Goal: Information Seeking & Learning: Learn about a topic

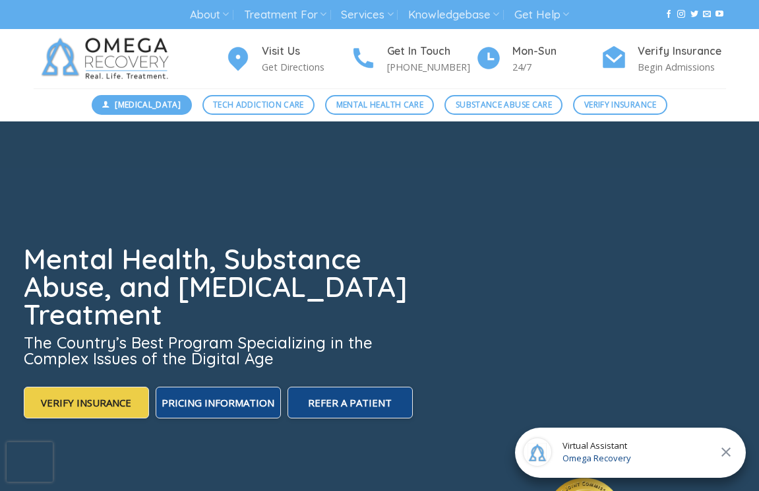
click at [144, 103] on span "[MEDICAL_DATA]" at bounding box center [148, 104] width 66 height 13
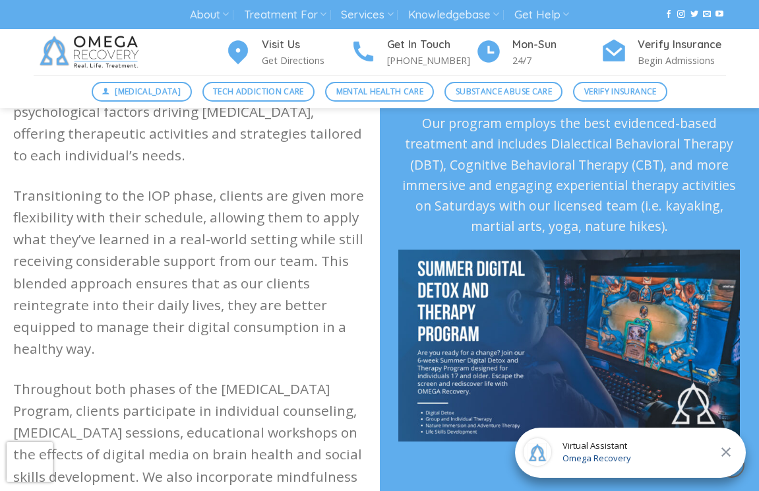
scroll to position [771, 0]
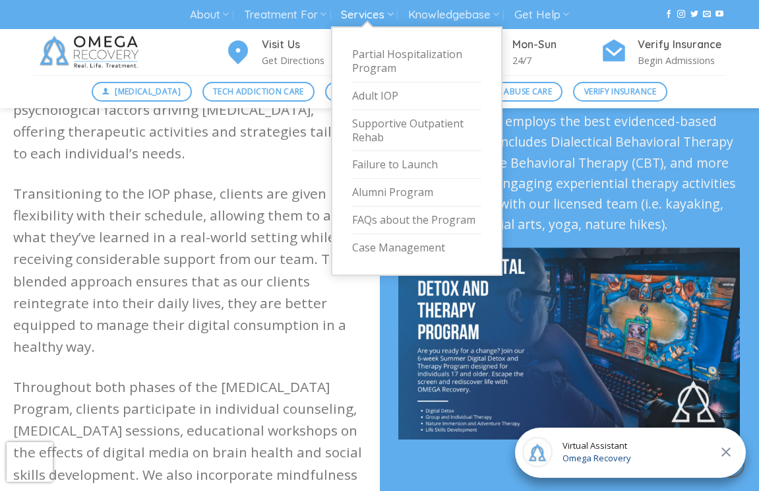
click at [371, 10] on link "Services" at bounding box center [367, 15] width 52 height 24
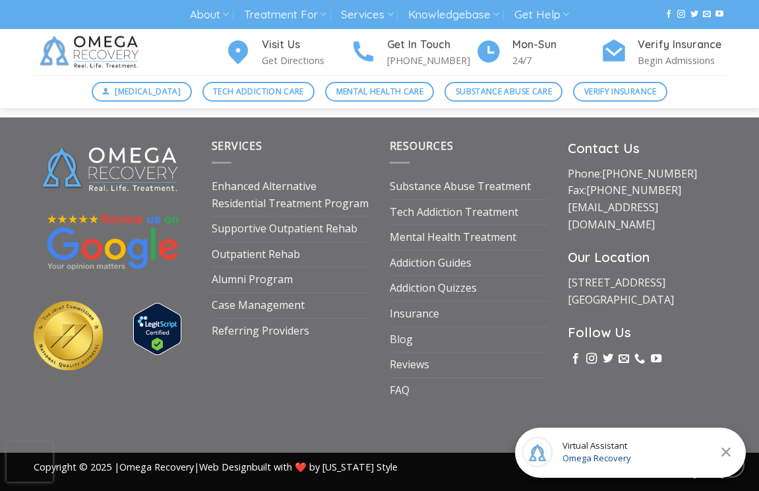
scroll to position [4103, 0]
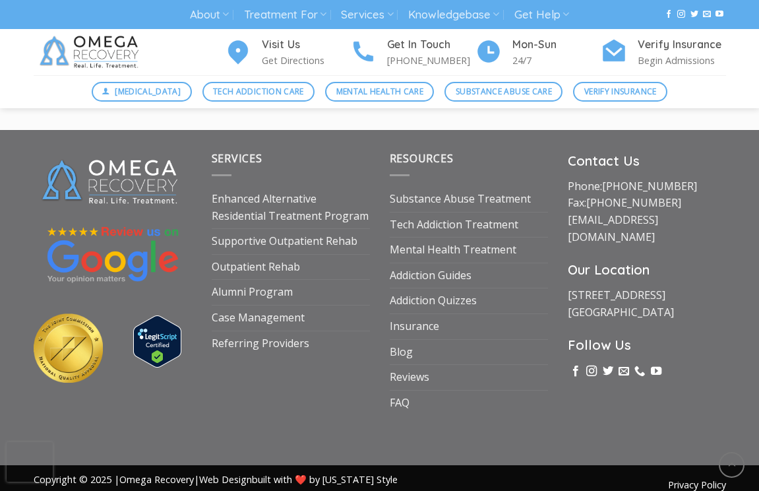
scroll to position [771, 0]
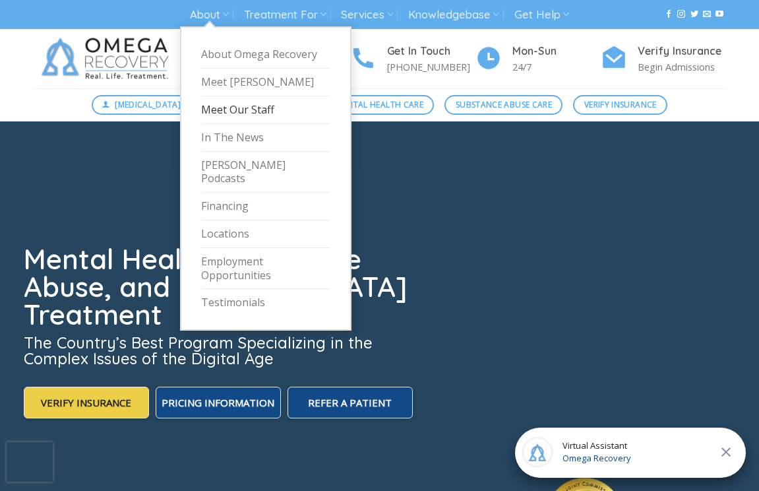
click at [257, 107] on link "Meet Our Staff" at bounding box center [265, 110] width 129 height 28
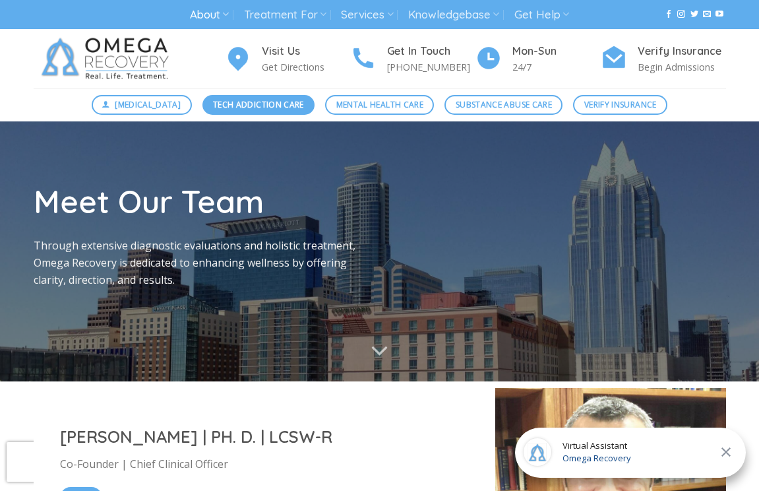
click at [302, 109] on link "Tech Addiction Care" at bounding box center [259, 105] width 113 height 20
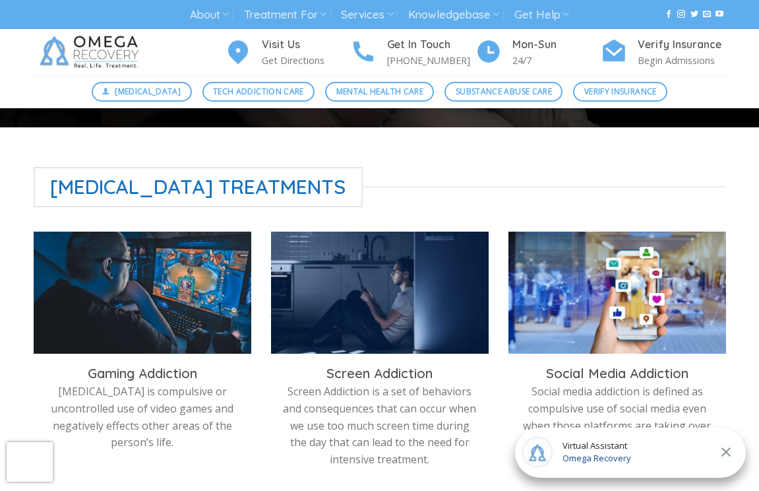
scroll to position [264, 0]
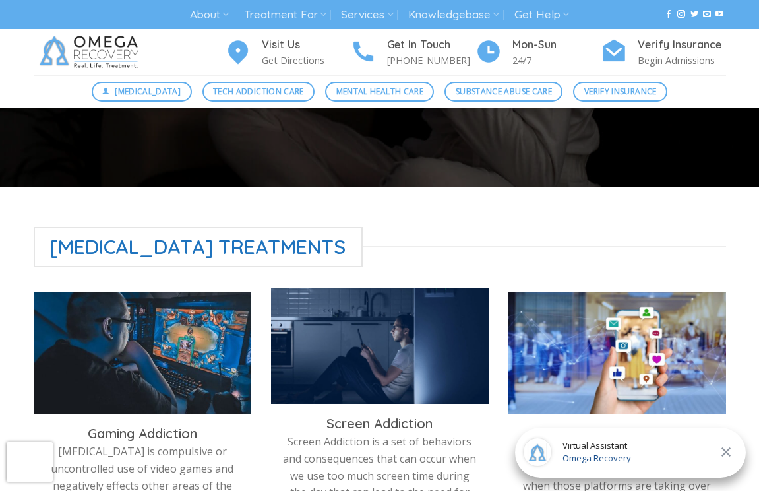
click at [365, 363] on img at bounding box center [380, 349] width 218 height 122
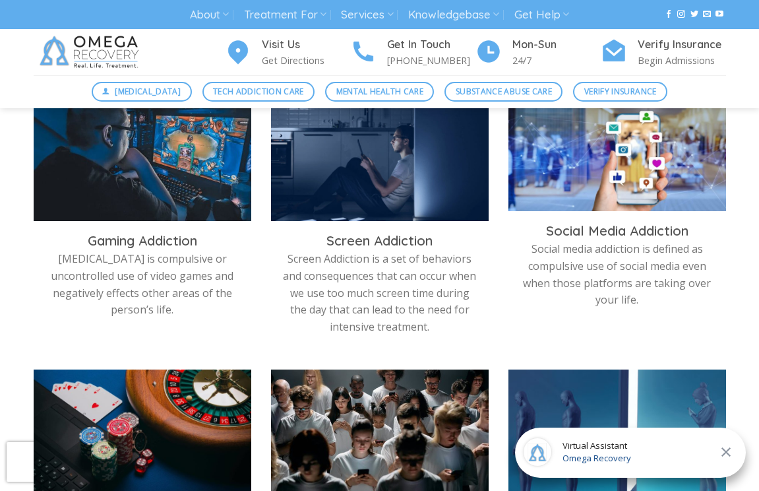
scroll to position [472, 0]
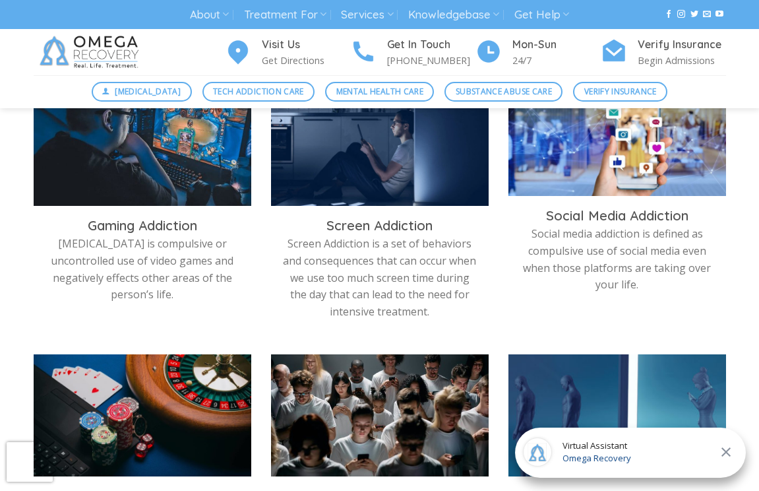
click at [615, 185] on img at bounding box center [618, 141] width 218 height 122
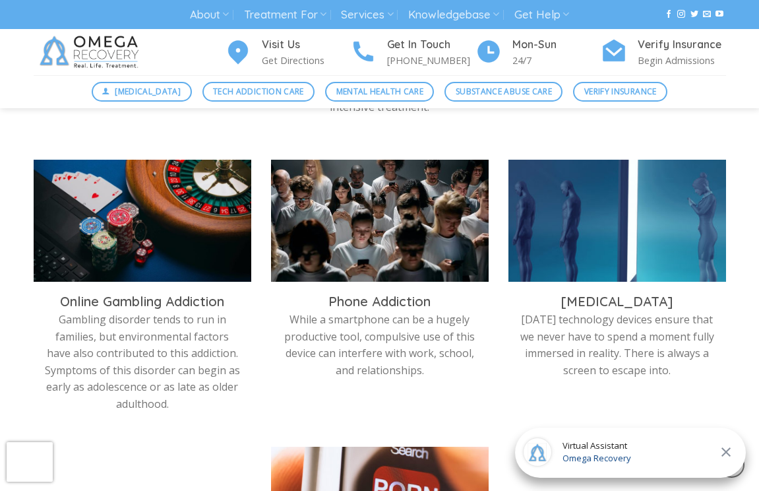
scroll to position [664, 0]
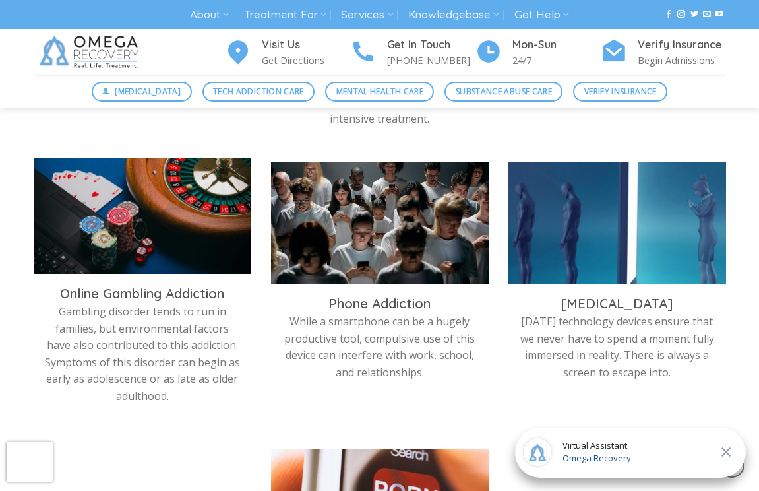
click at [179, 257] on img at bounding box center [143, 219] width 218 height 122
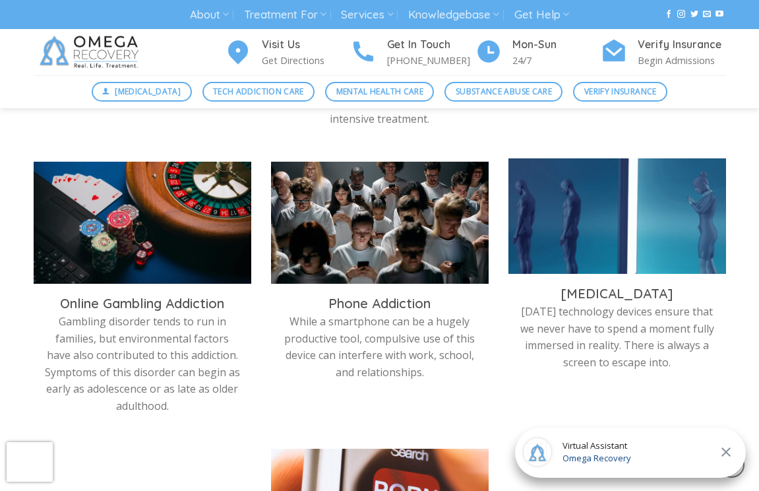
click at [545, 243] on img at bounding box center [618, 219] width 218 height 122
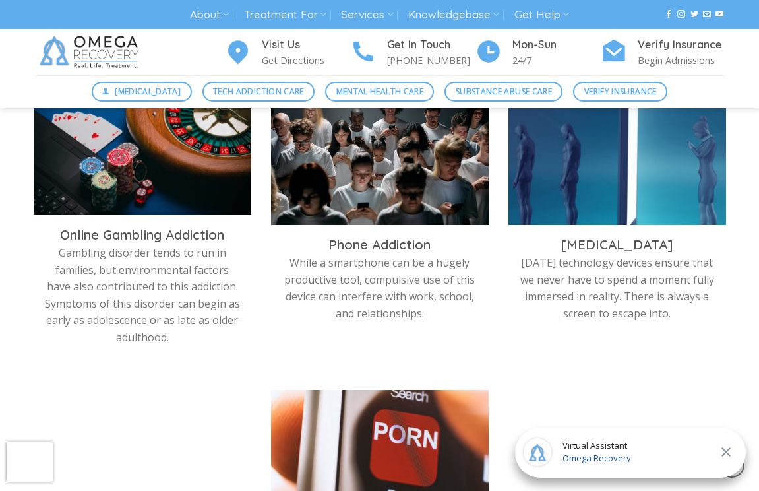
scroll to position [723, 0]
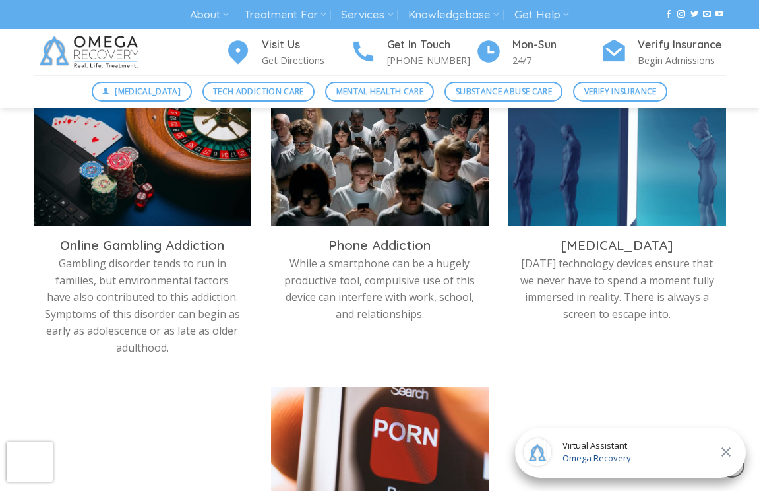
click at [359, 419] on img at bounding box center [380, 448] width 218 height 122
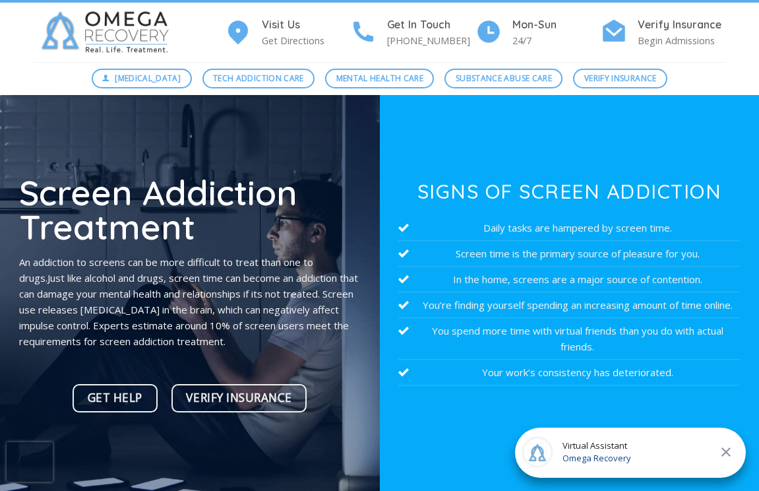
scroll to position [28, 0]
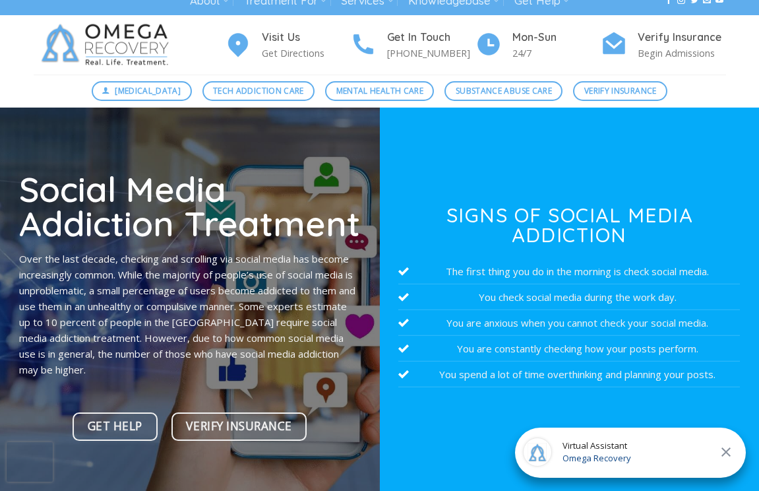
scroll to position [16, 0]
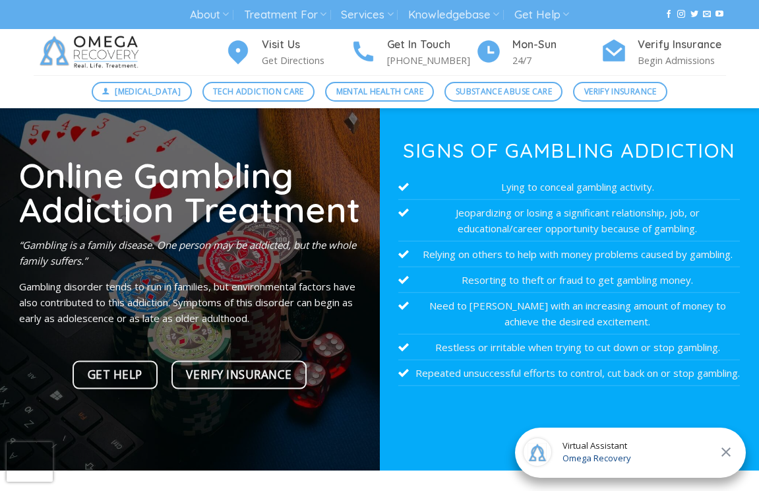
scroll to position [36, 0]
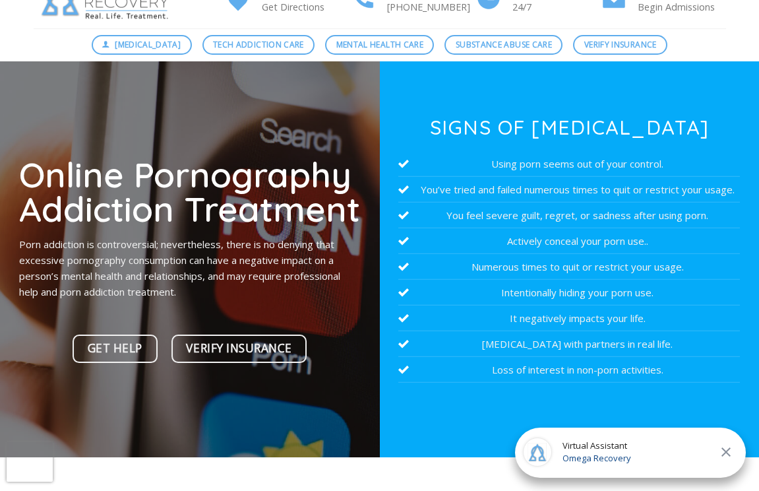
scroll to position [61, 0]
